Goal: Information Seeking & Learning: Learn about a topic

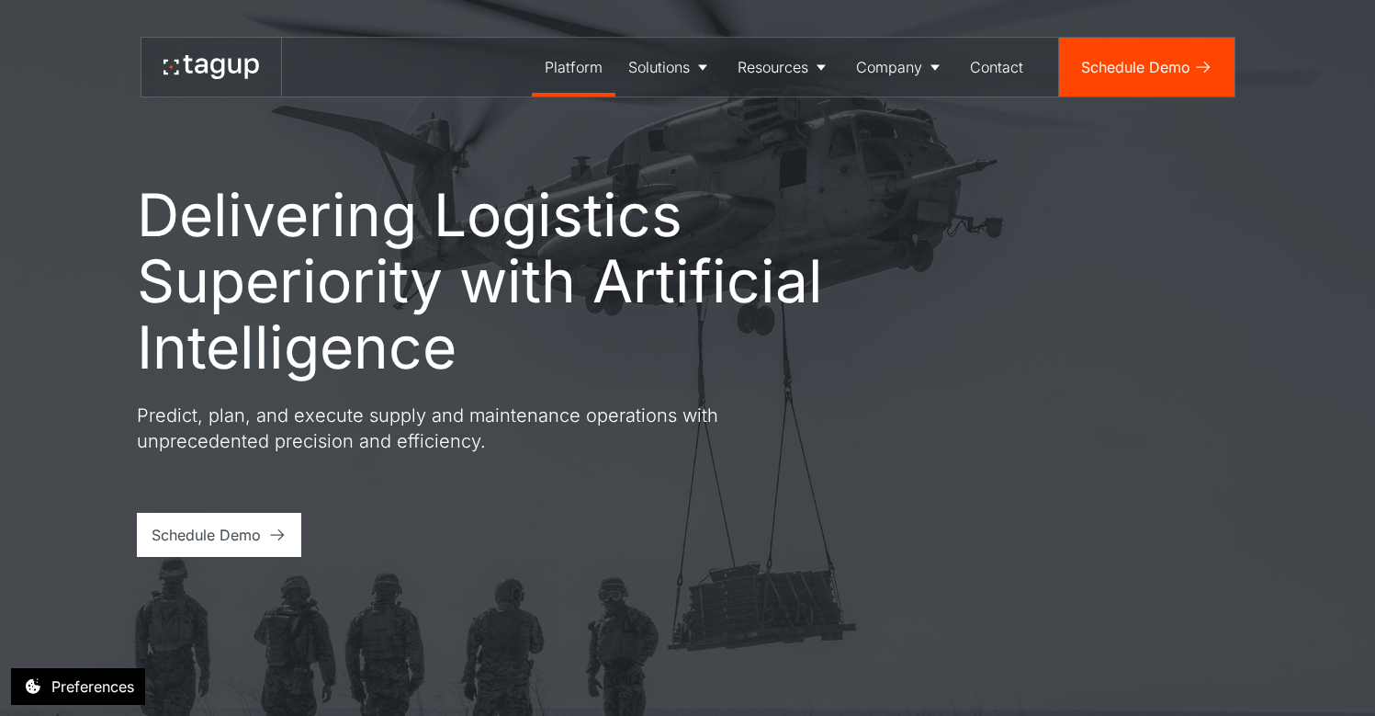
click at [586, 68] on div "Platform" at bounding box center [574, 67] width 58 height 22
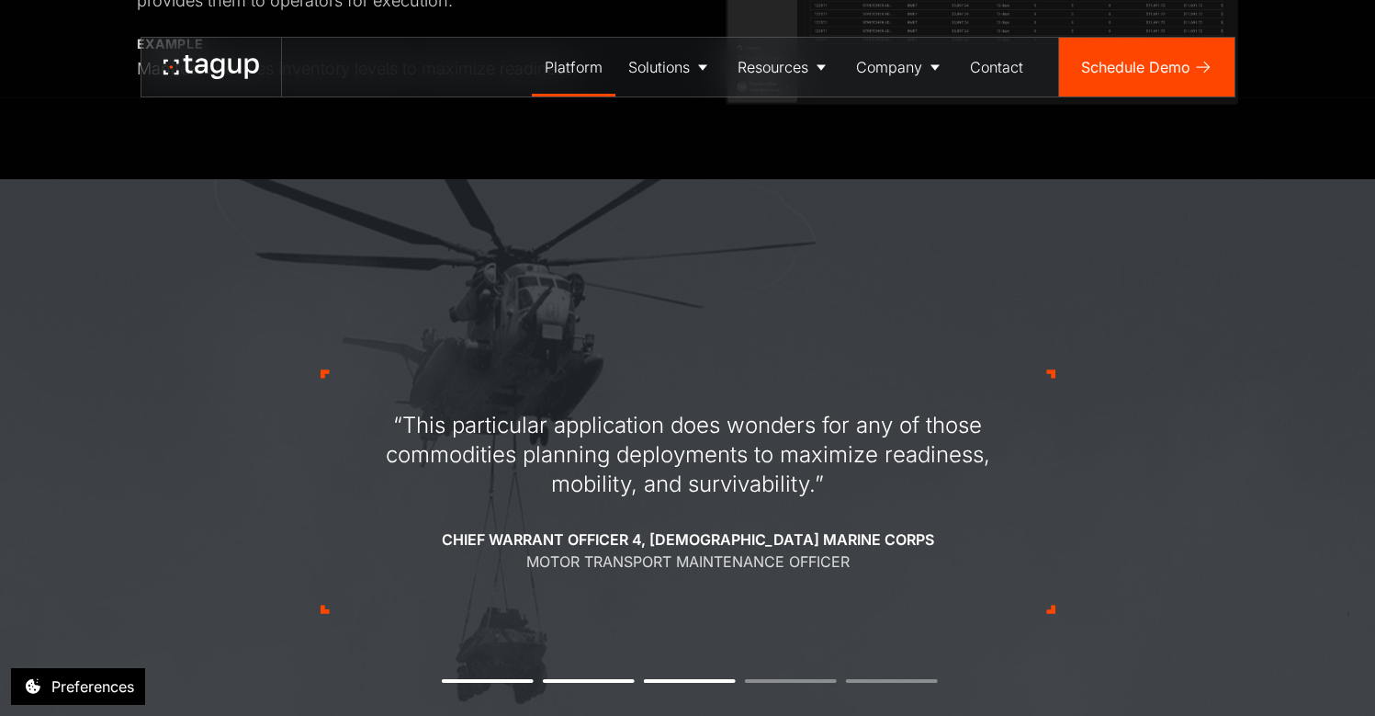
scroll to position [1928, 0]
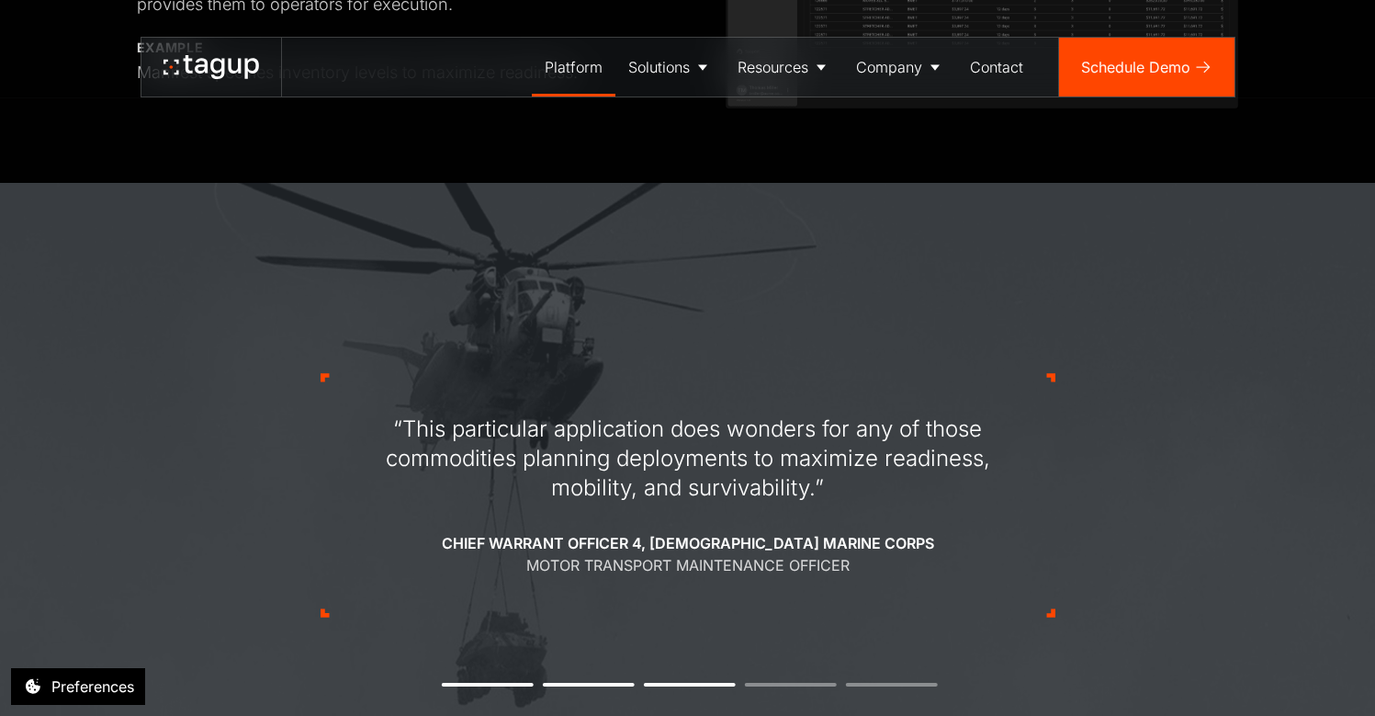
click at [505, 683] on button "1" at bounding box center [488, 685] width 92 height 4
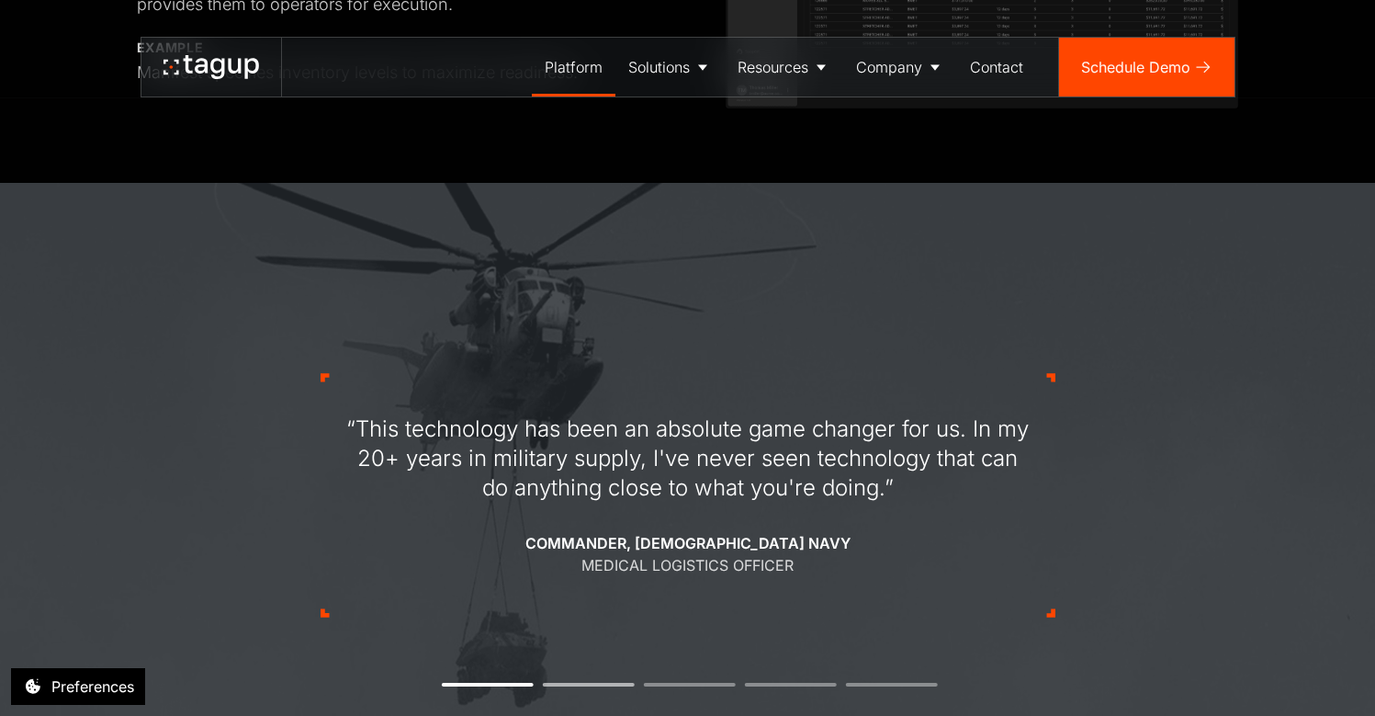
click at [565, 683] on li "2" at bounding box center [589, 685] width 92 height 4
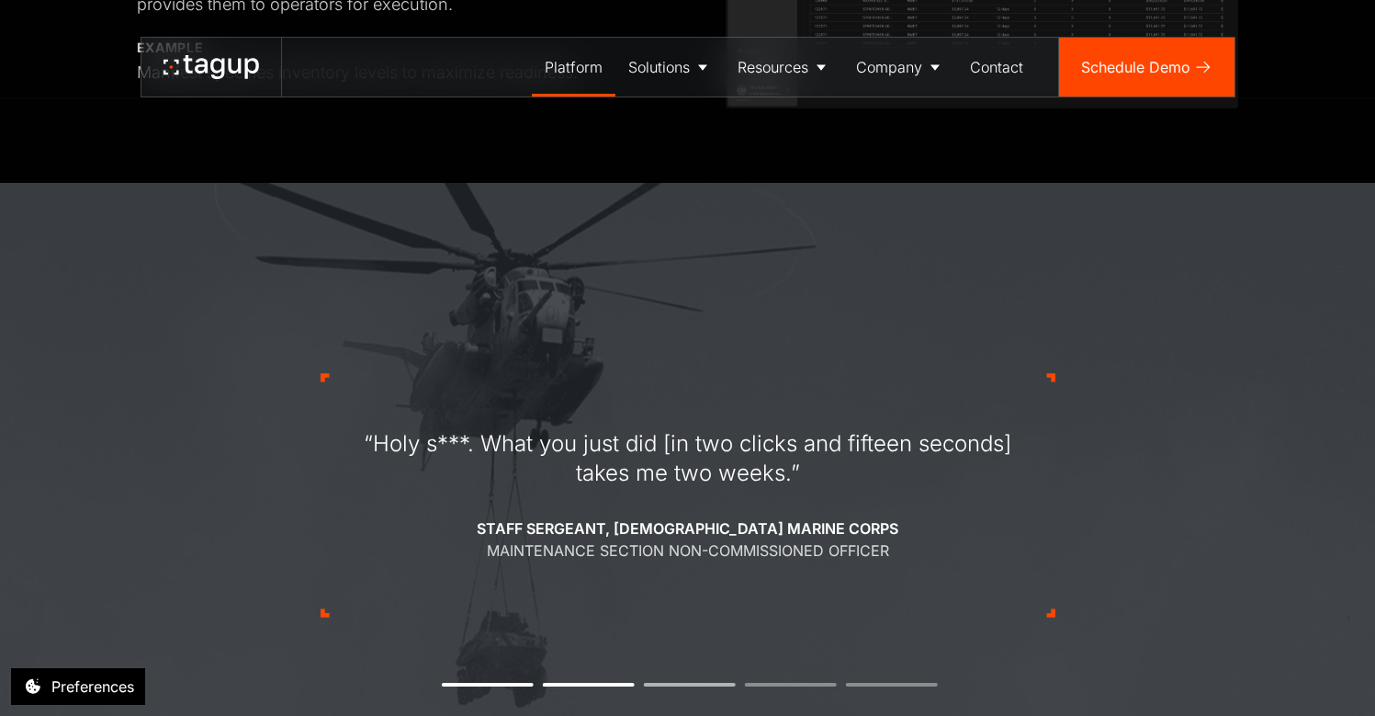
click at [663, 685] on li "3" at bounding box center [690, 685] width 92 height 4
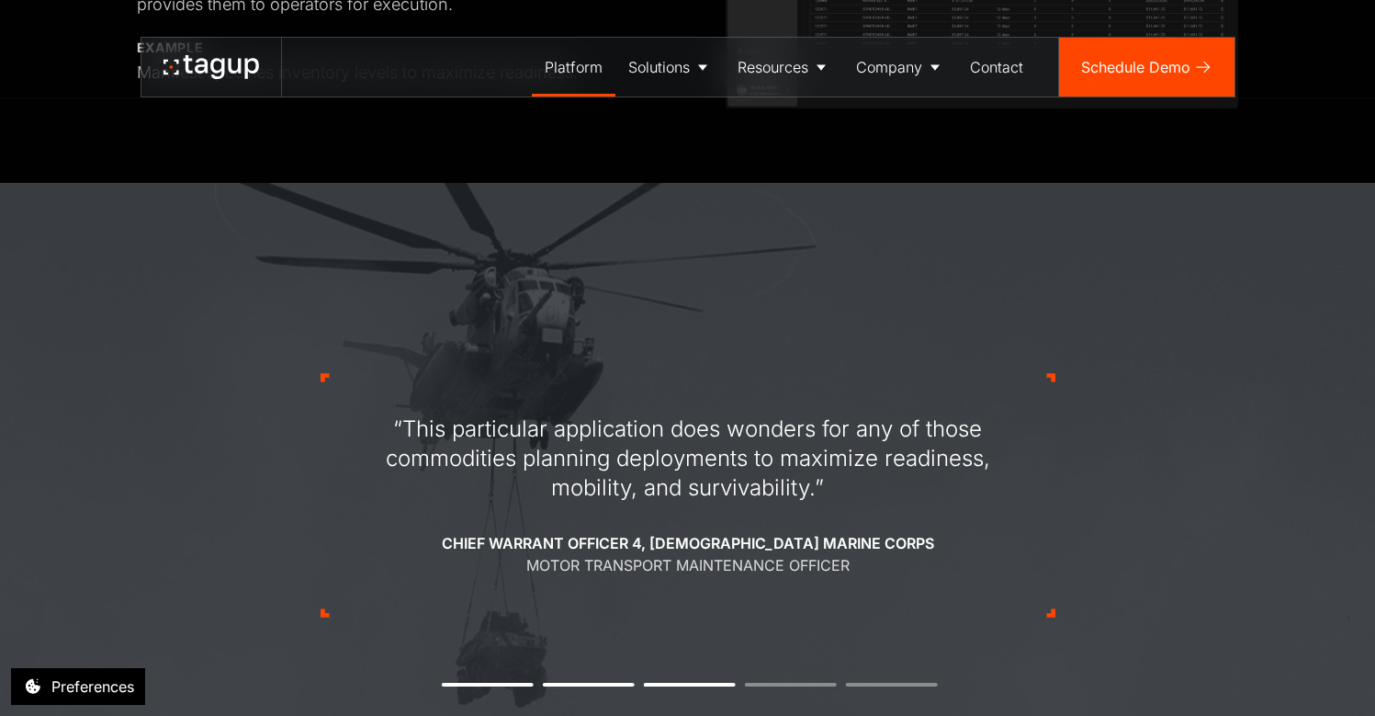
click at [782, 686] on div "“This particular application does wonders for any of those commodities planning…" at bounding box center [688, 495] width 735 height 419
click at [793, 683] on li "4" at bounding box center [791, 685] width 92 height 4
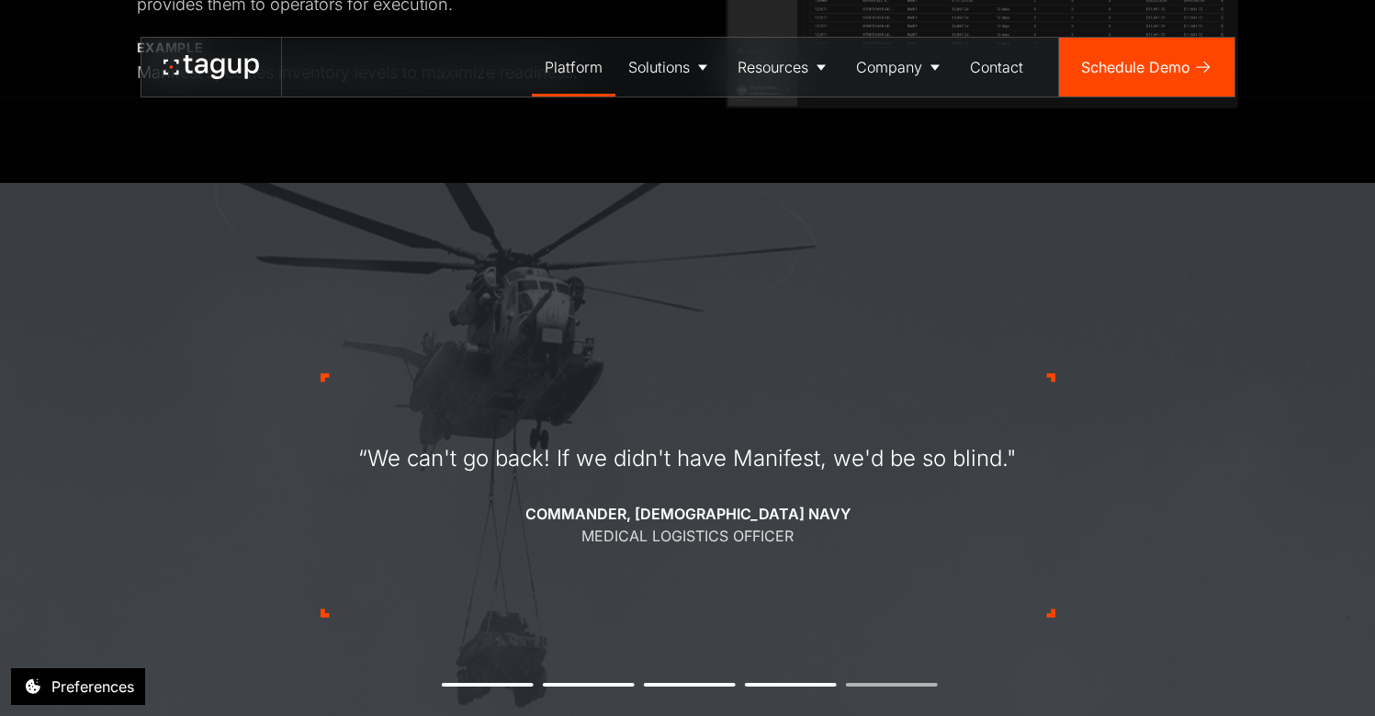
click at [864, 683] on li "5" at bounding box center [892, 685] width 92 height 4
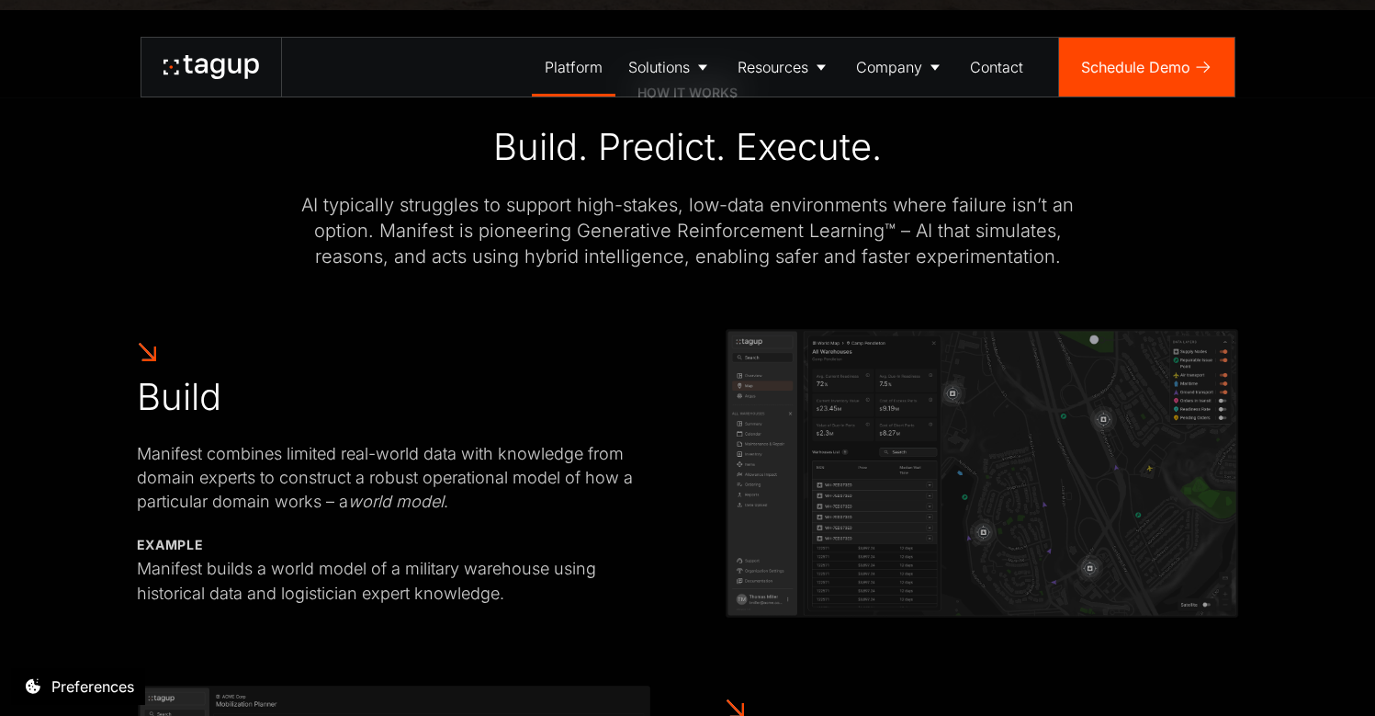
scroll to position [1136, 0]
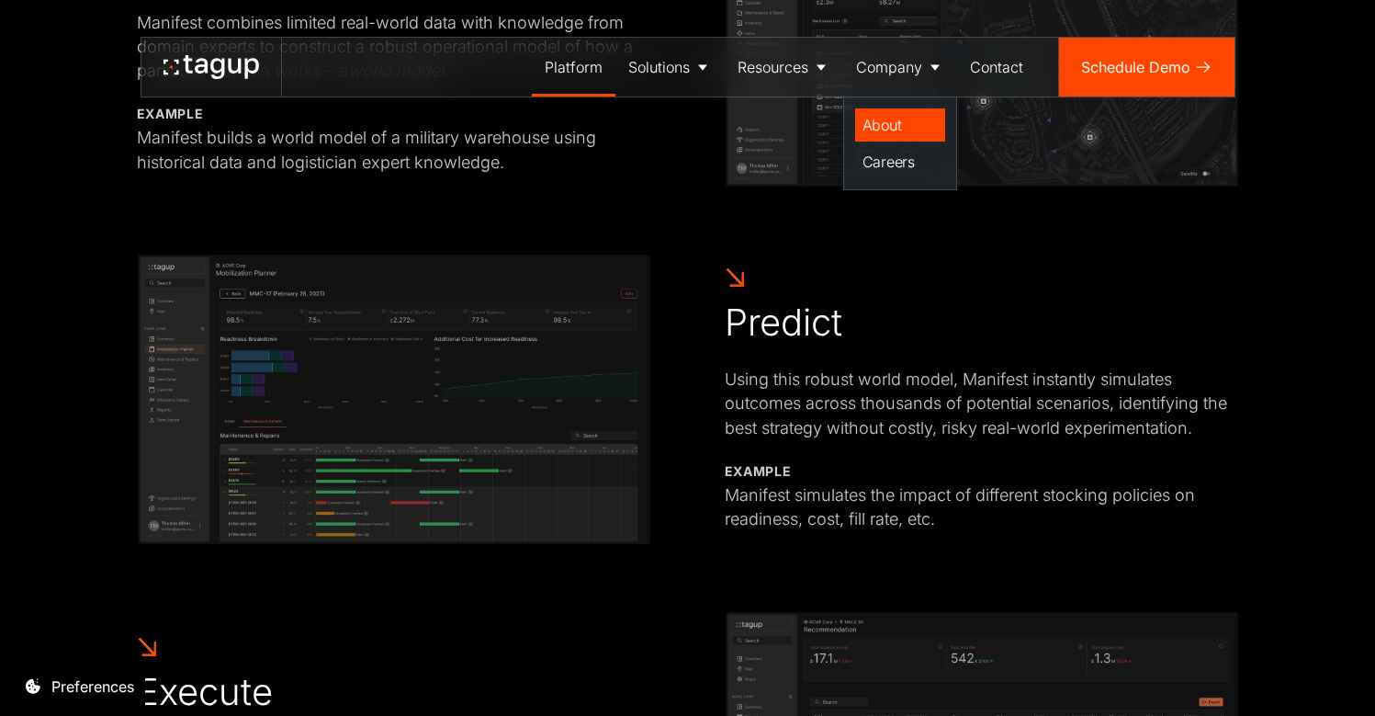
click at [888, 119] on div "About" at bounding box center [900, 125] width 75 height 22
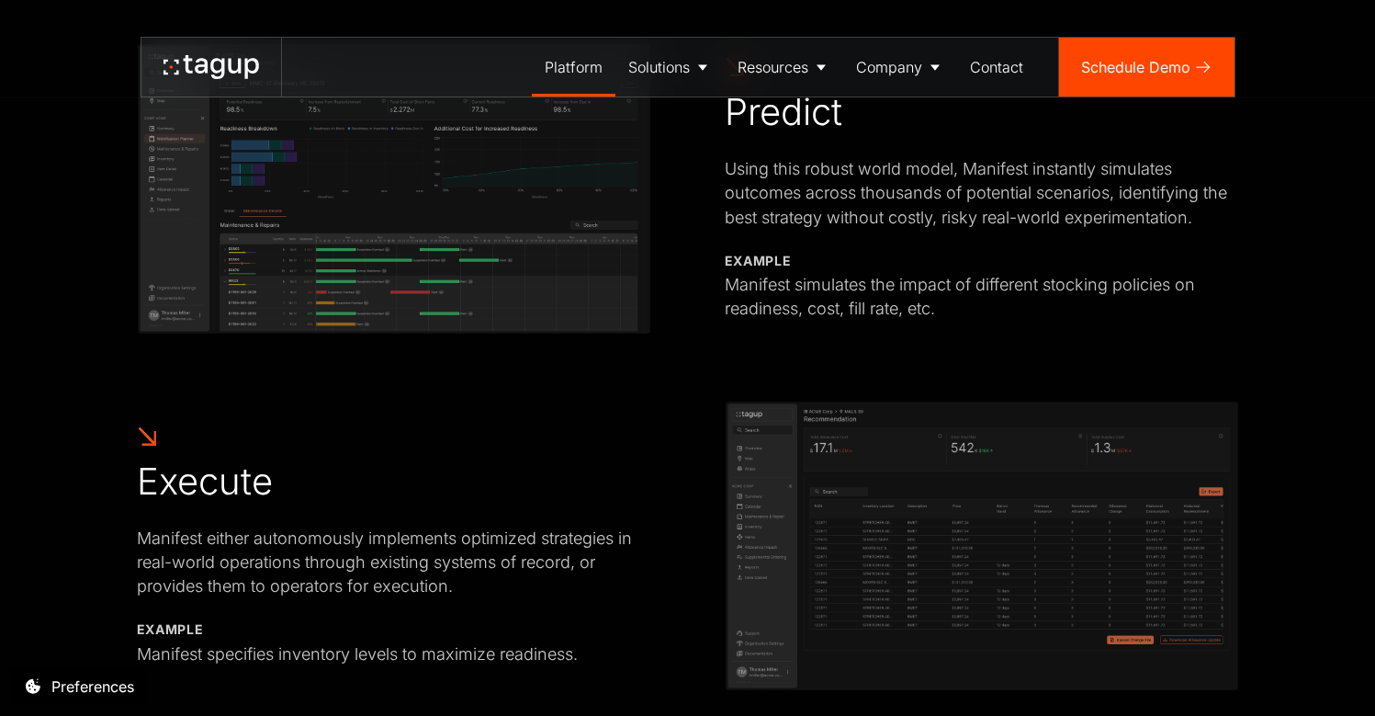
scroll to position [1362, 0]
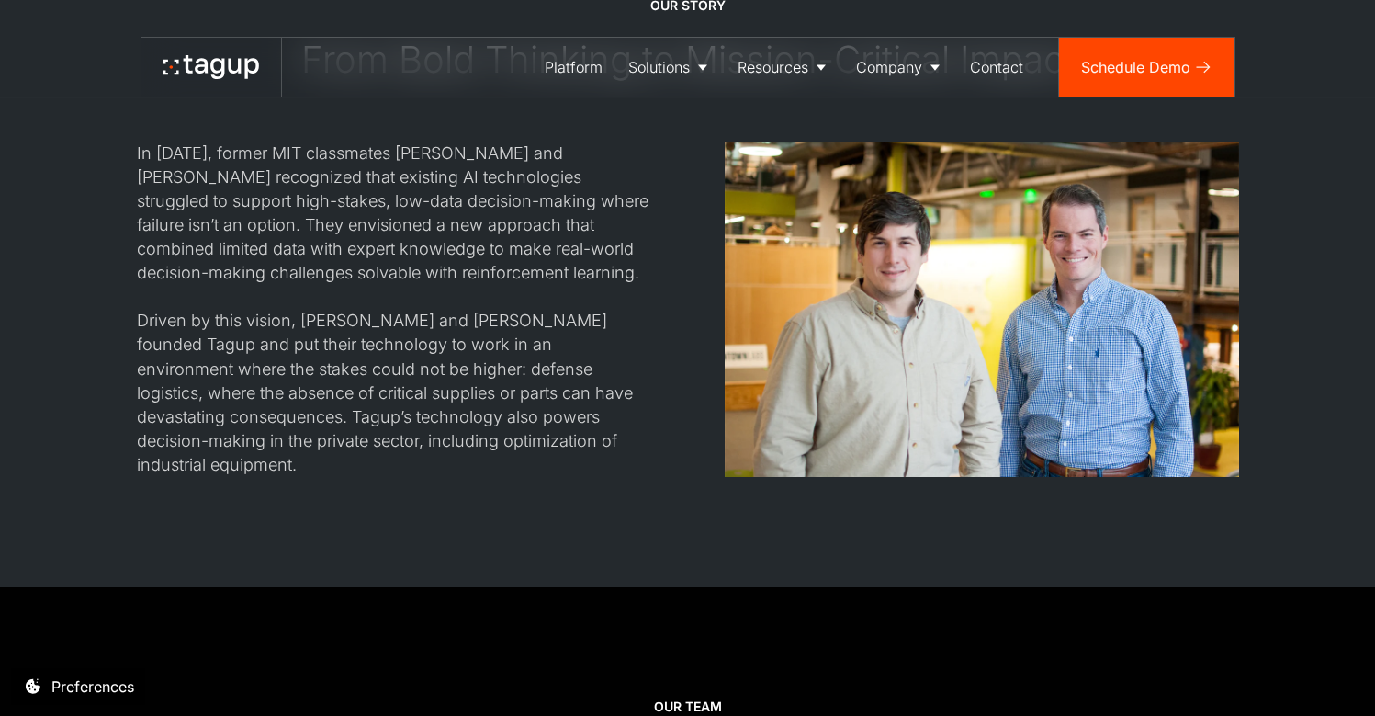
scroll to position [1723, 0]
